Goal: Task Accomplishment & Management: Manage account settings

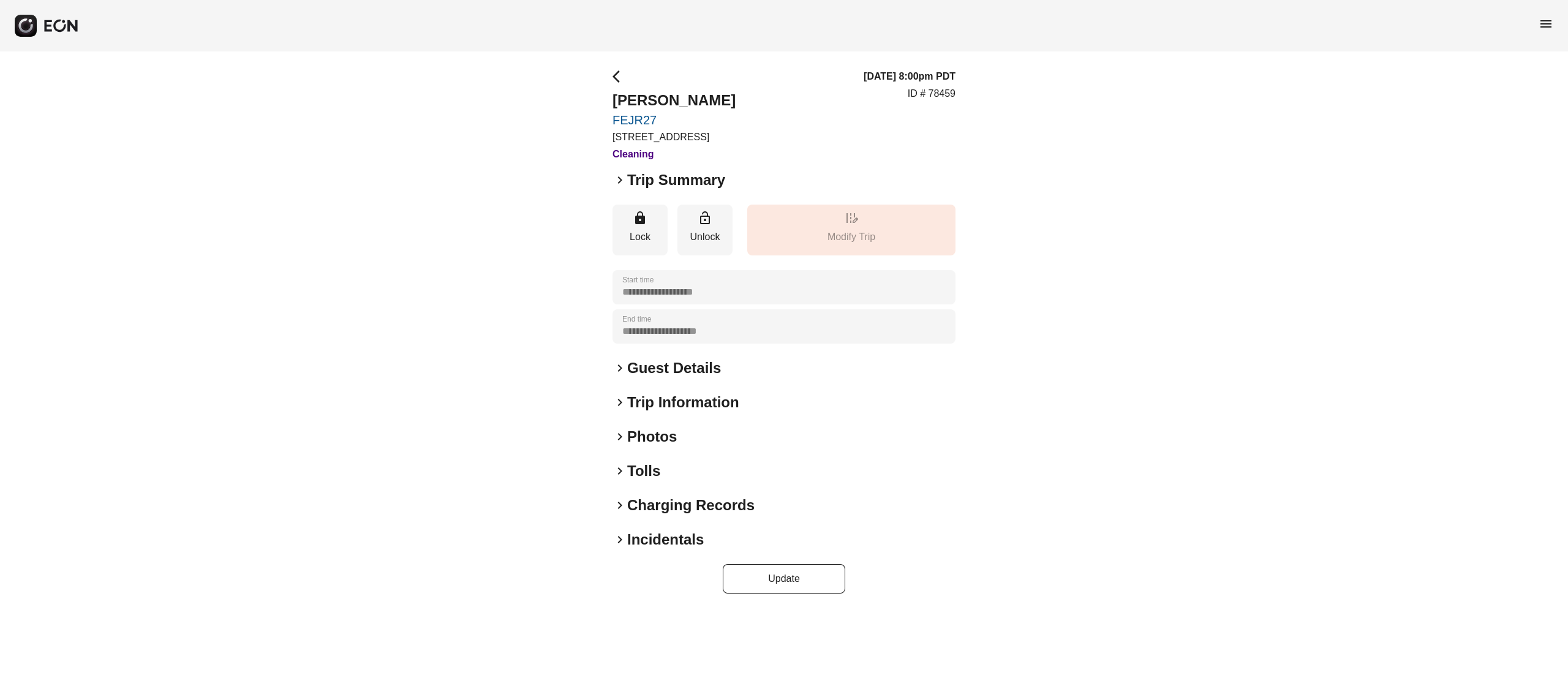
drag, startPoint x: 662, startPoint y: 434, endPoint x: 655, endPoint y: 445, distance: 13.0
click at [659, 435] on h2 "Photos" at bounding box center [652, 436] width 50 height 20
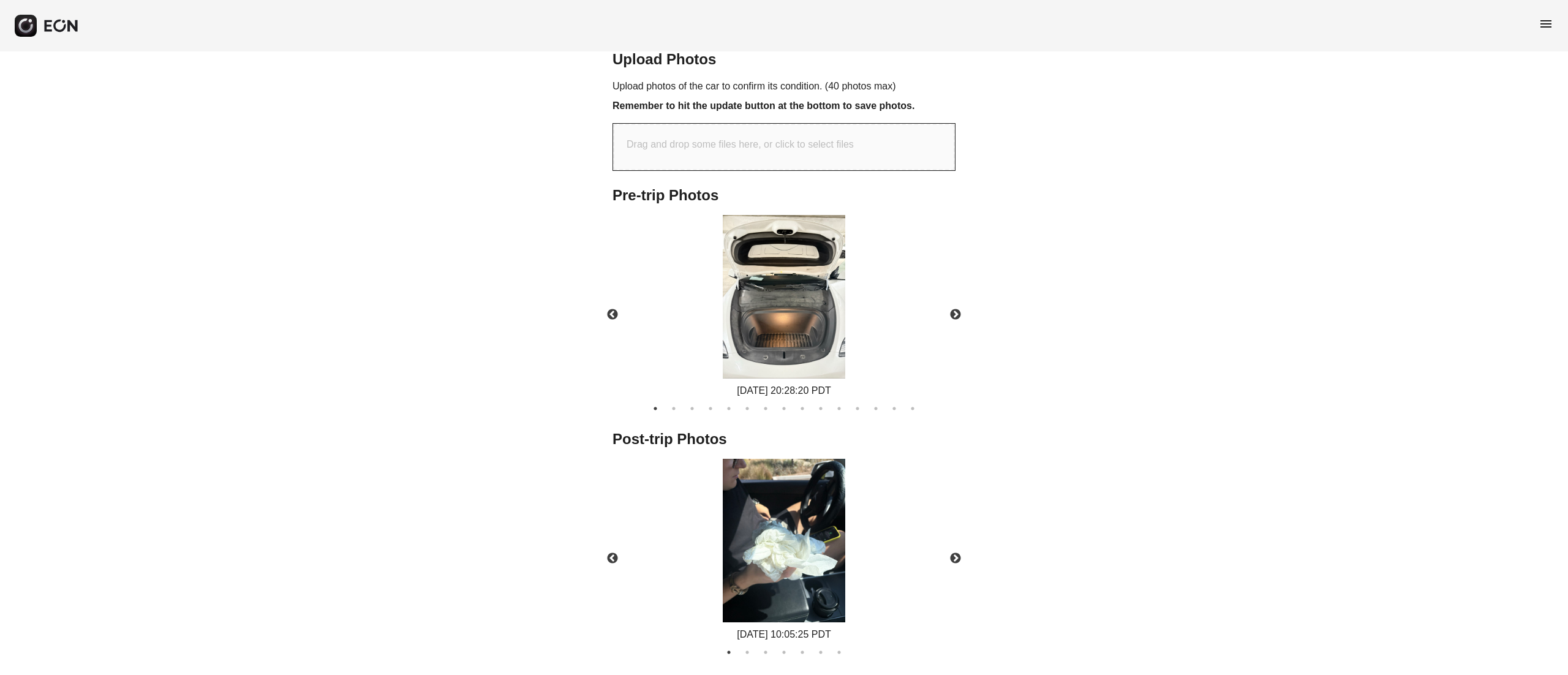
scroll to position [559, 0]
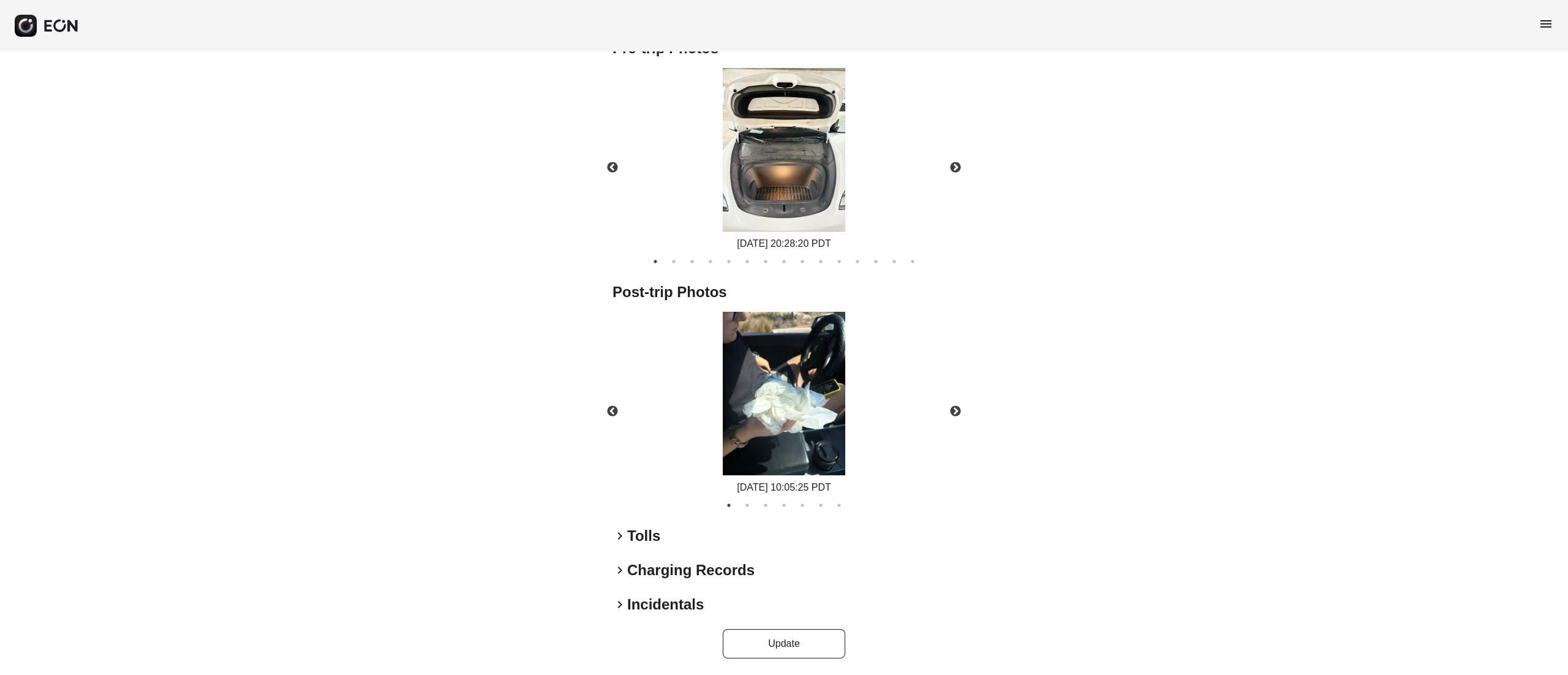
click at [790, 195] on img at bounding box center [784, 149] width 123 height 163
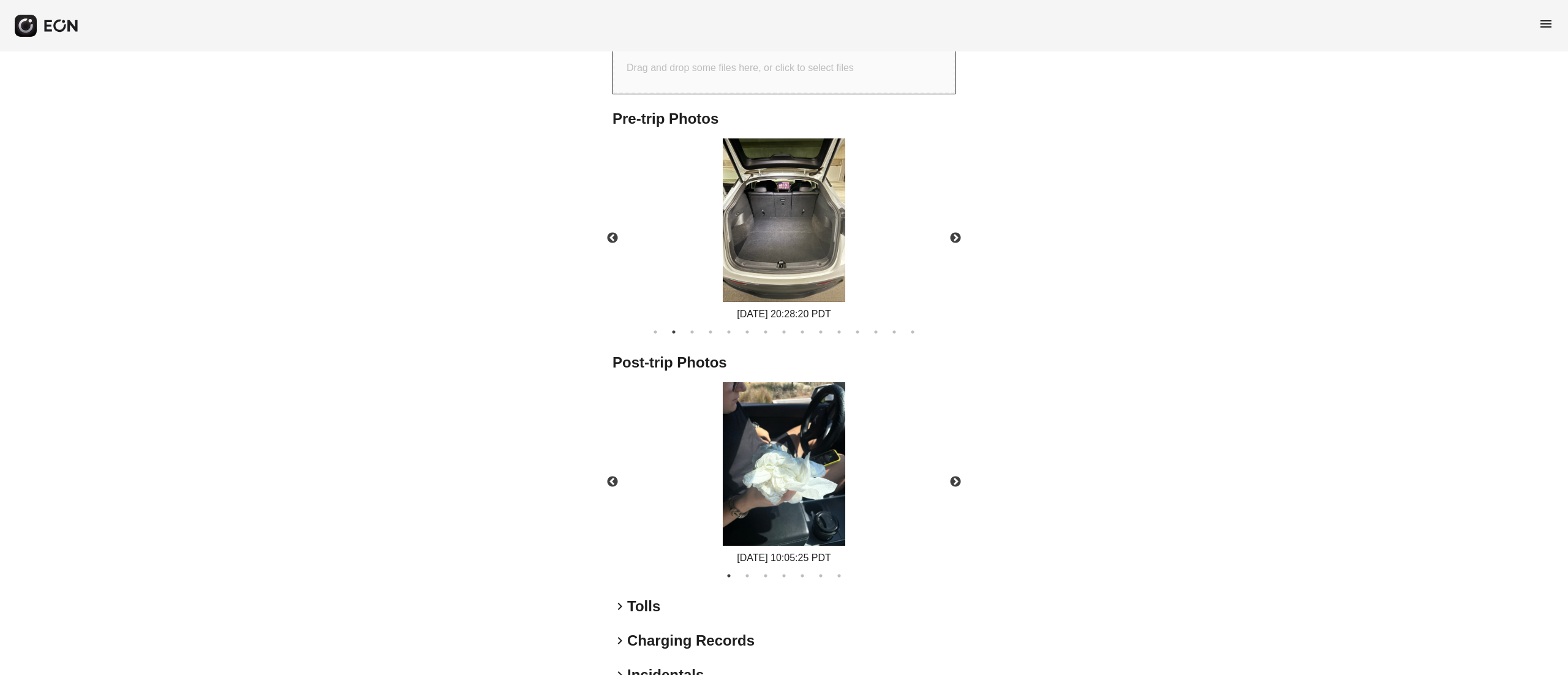
scroll to position [436, 0]
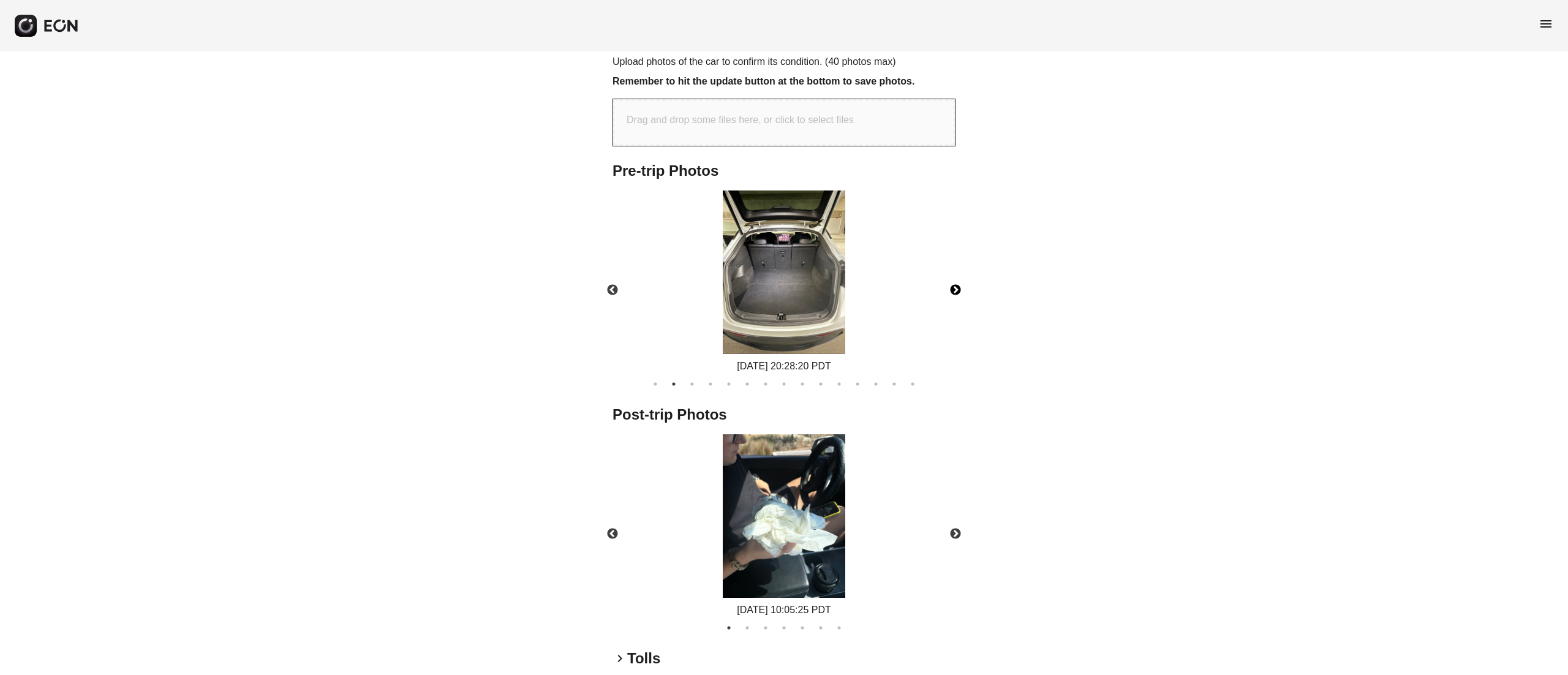
click at [953, 291] on button "Next" at bounding box center [955, 290] width 43 height 43
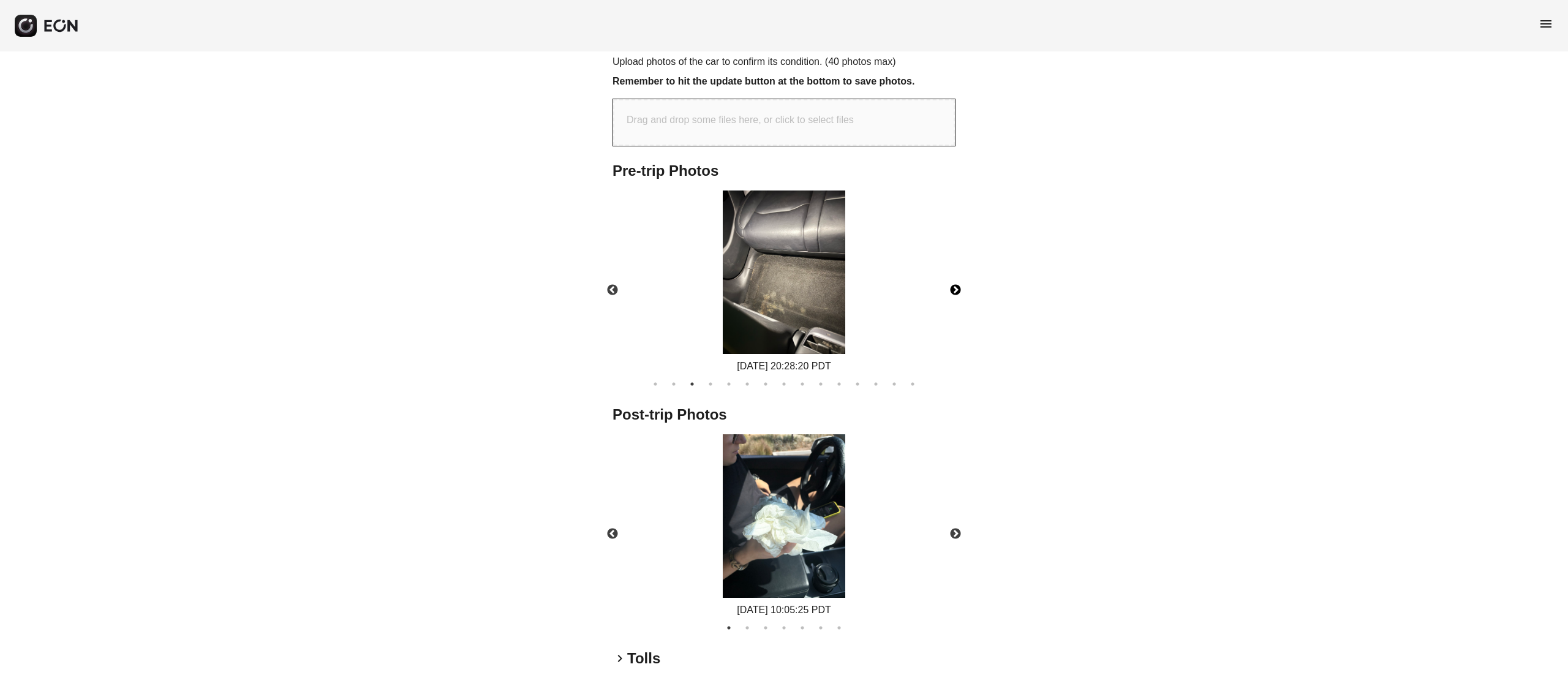
click at [953, 291] on button "Next" at bounding box center [955, 290] width 43 height 43
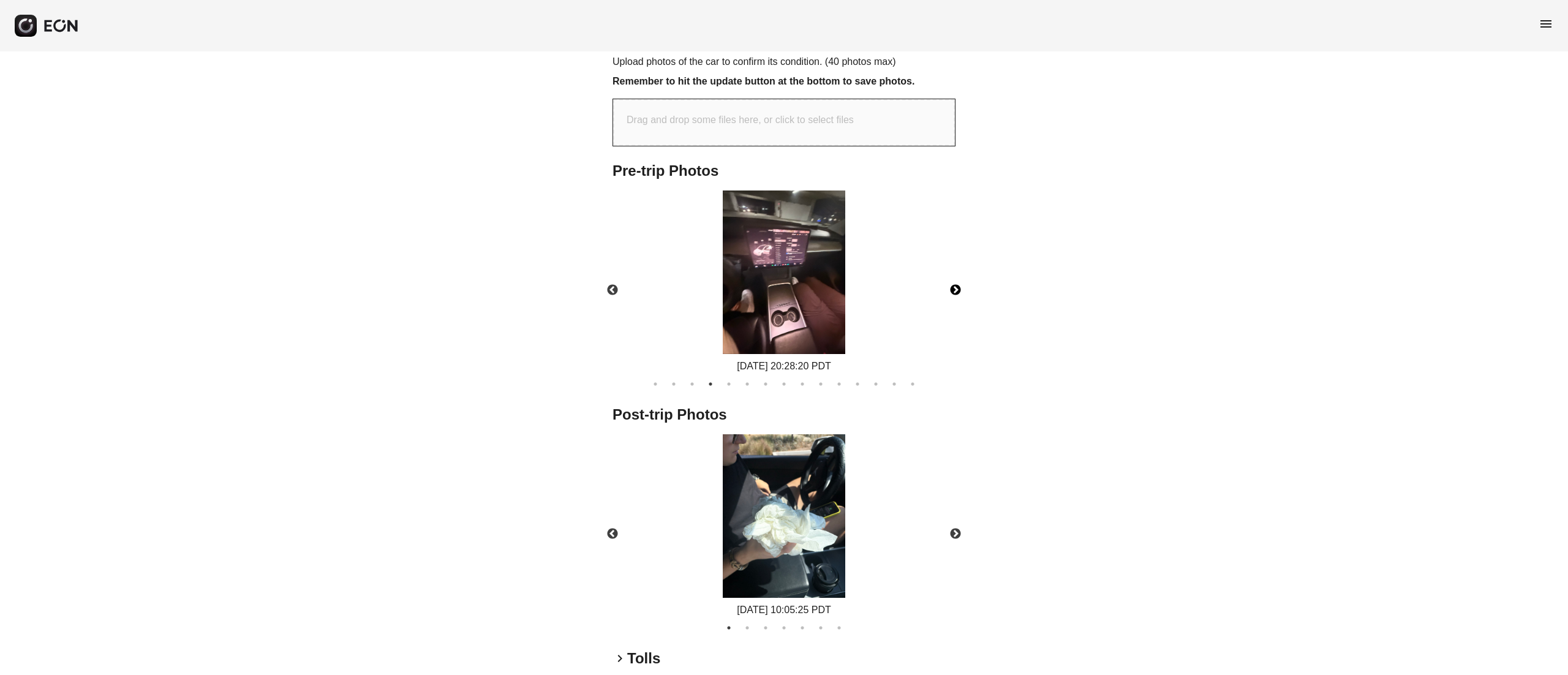
click at [759, 301] on img at bounding box center [784, 272] width 123 height 163
click at [961, 294] on button "Next" at bounding box center [955, 290] width 43 height 43
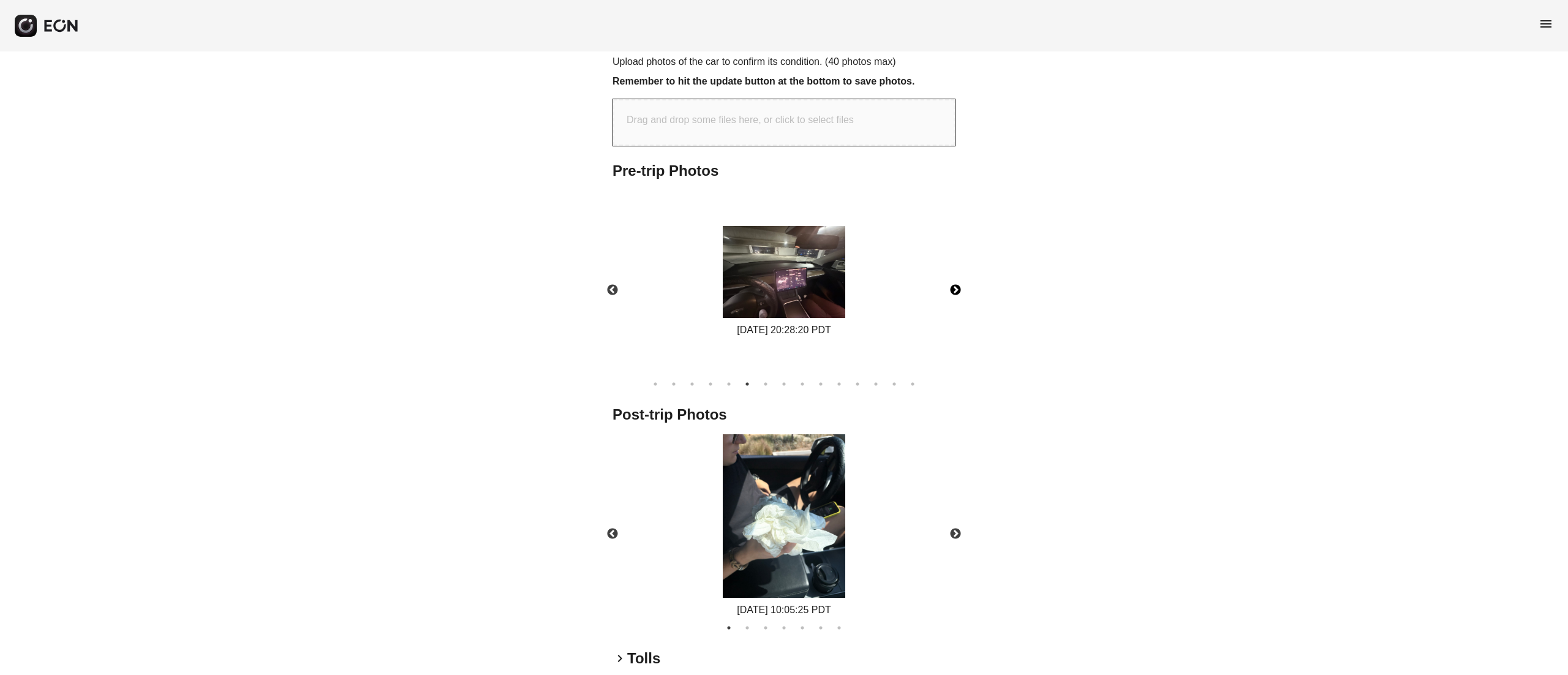
click at [961, 294] on button "Next" at bounding box center [955, 290] width 43 height 43
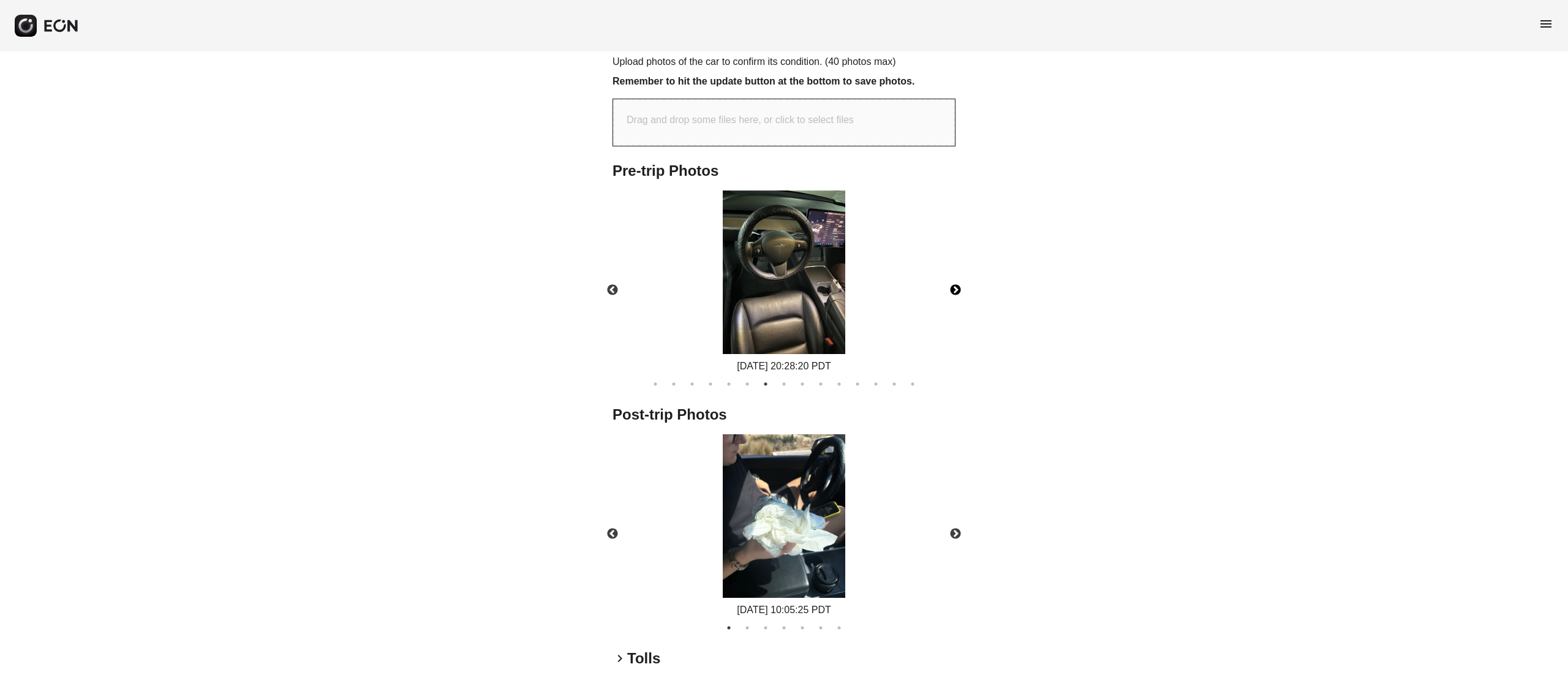
click at [835, 284] on img at bounding box center [784, 272] width 123 height 163
click at [963, 280] on button "Next" at bounding box center [955, 290] width 43 height 43
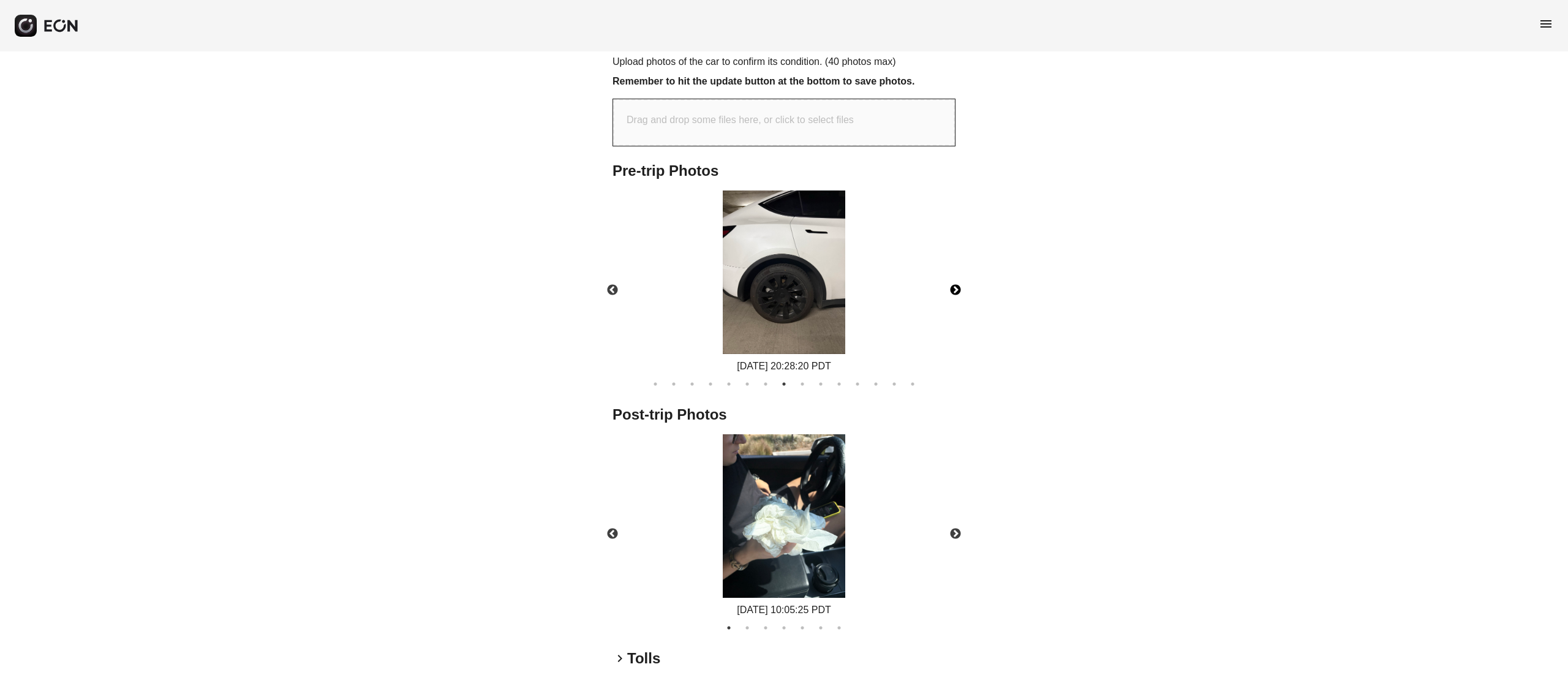
click at [792, 271] on img at bounding box center [784, 272] width 123 height 163
click at [819, 225] on img at bounding box center [784, 272] width 123 height 163
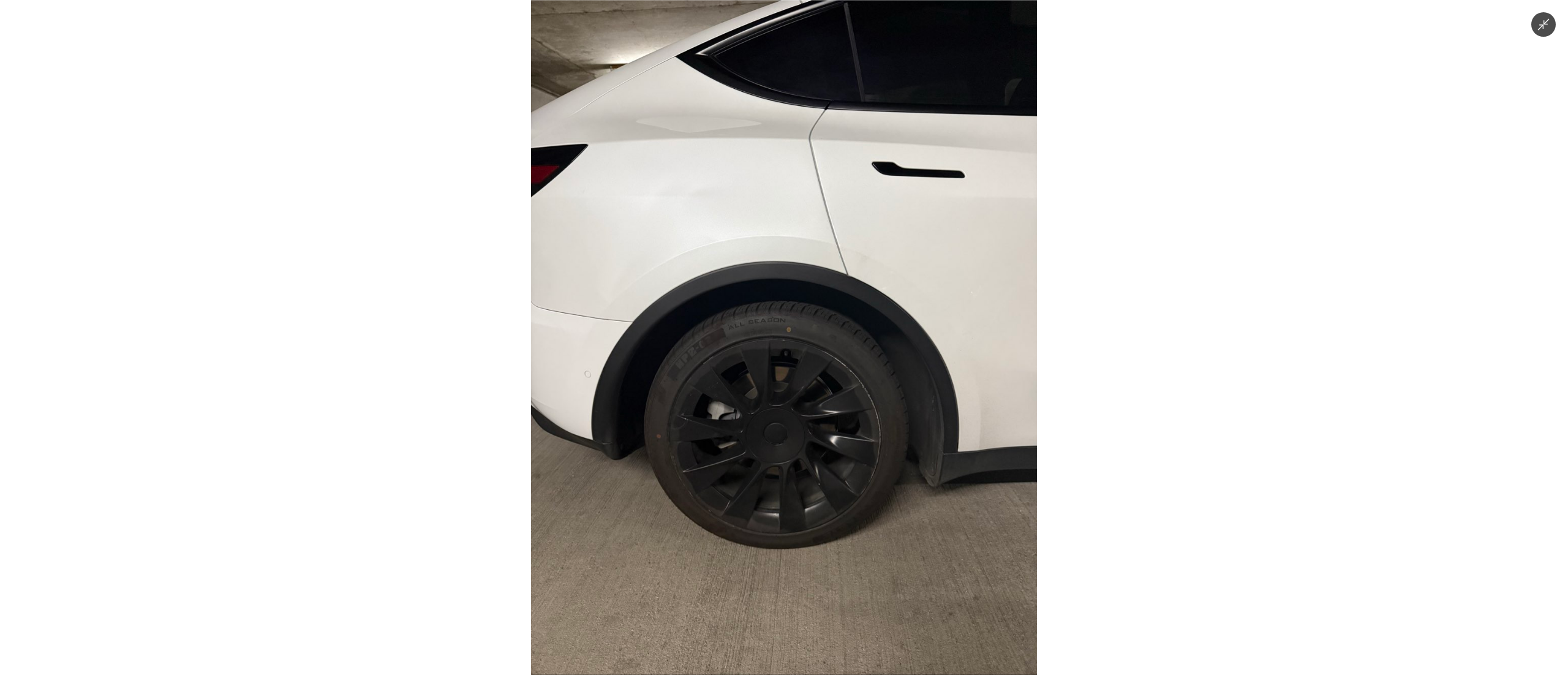
click at [819, 225] on img at bounding box center [784, 338] width 506 height 675
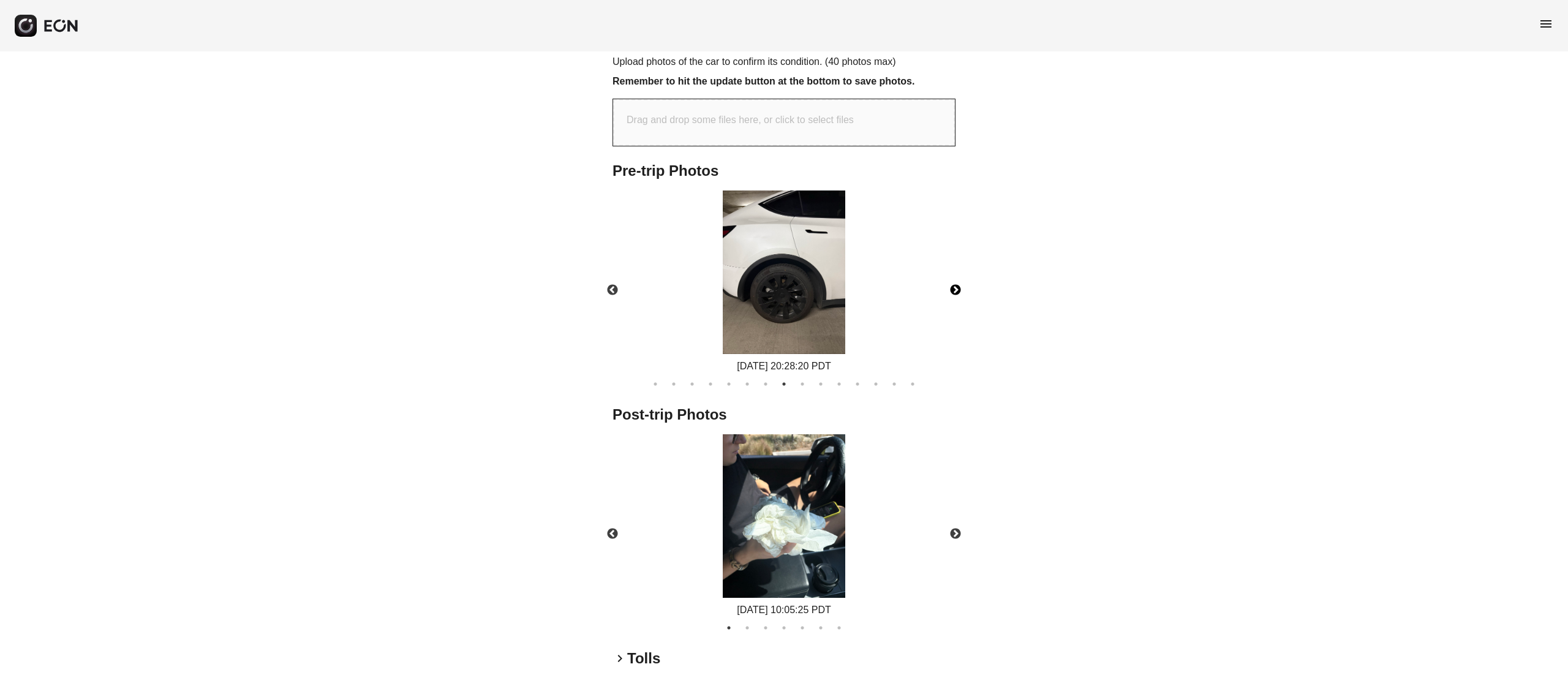
click at [968, 288] on button "Next" at bounding box center [955, 290] width 43 height 43
click at [827, 267] on img at bounding box center [784, 272] width 123 height 163
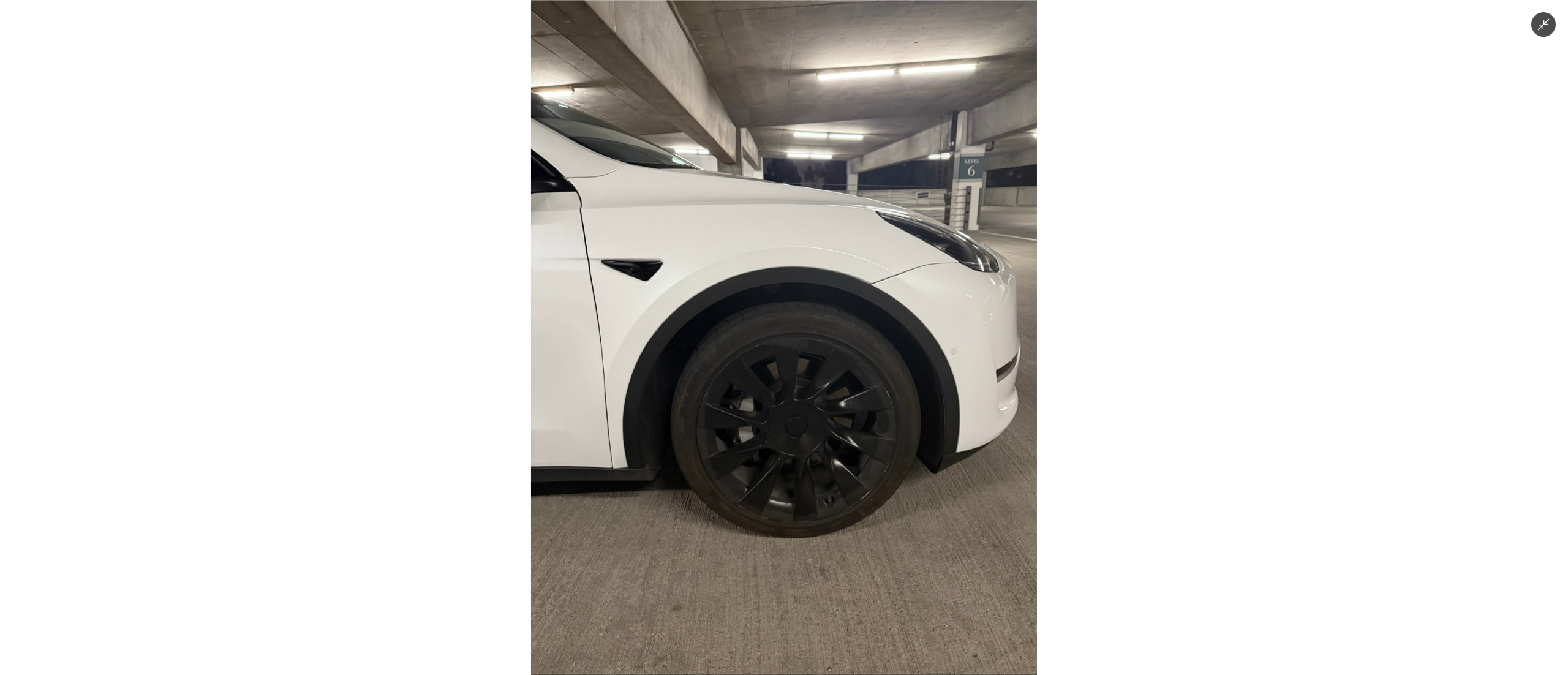
click at [827, 267] on img at bounding box center [784, 338] width 506 height 675
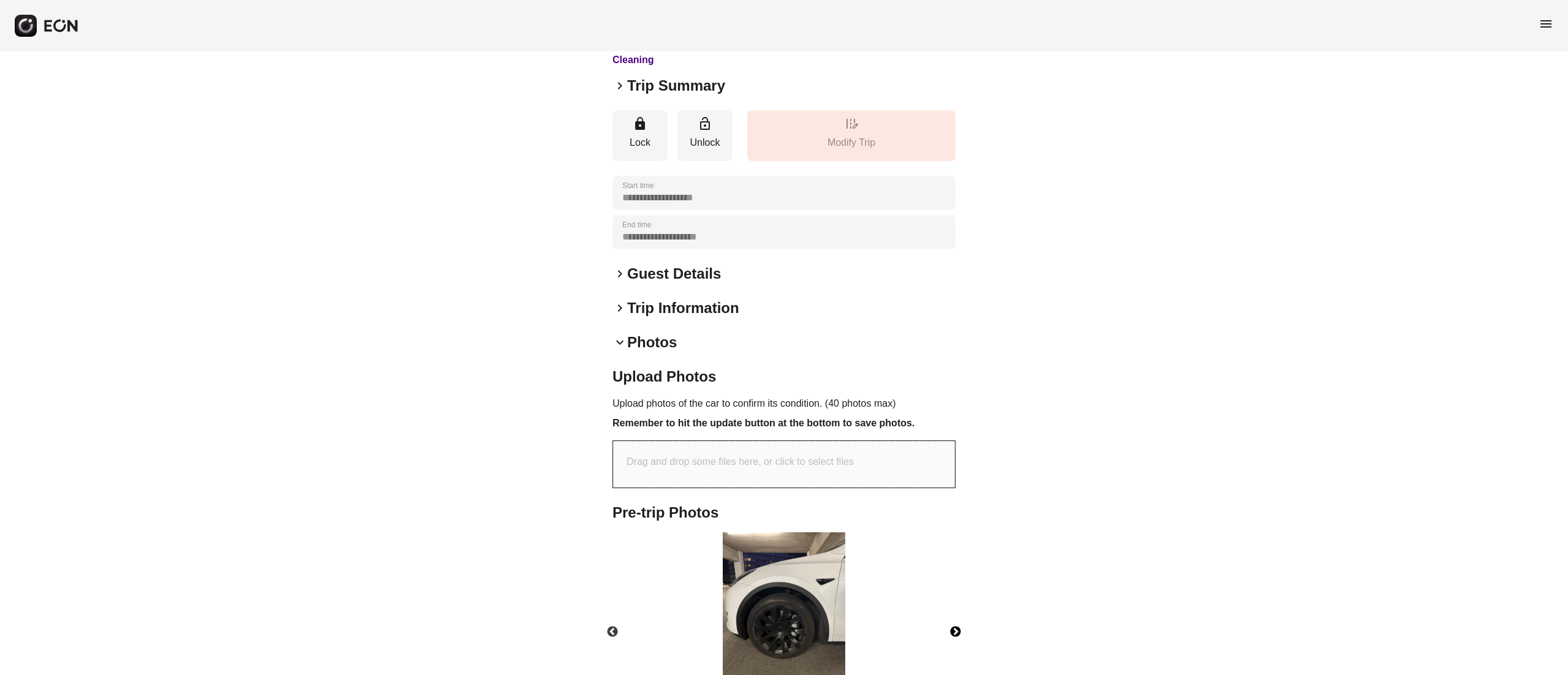
scroll to position [0, 0]
